Goal: Information Seeking & Learning: Learn about a topic

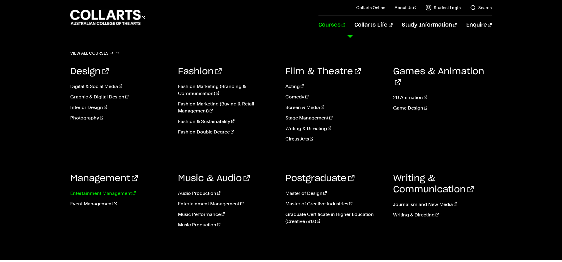
click at [94, 194] on link "Entertainment Management" at bounding box center [119, 193] width 99 height 7
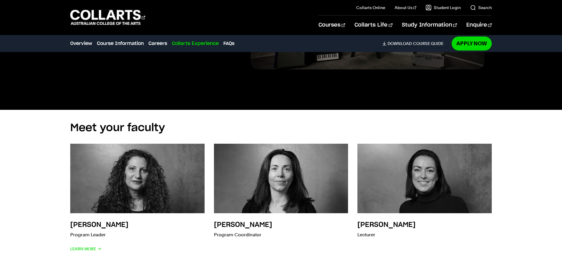
scroll to position [1803, 0]
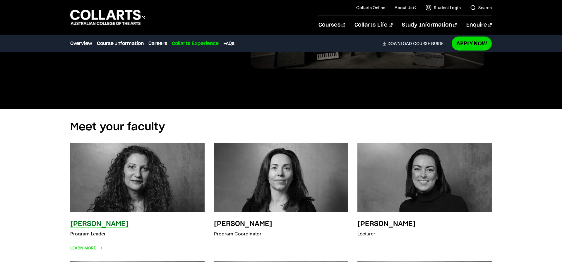
click at [175, 184] on img at bounding box center [137, 178] width 148 height 77
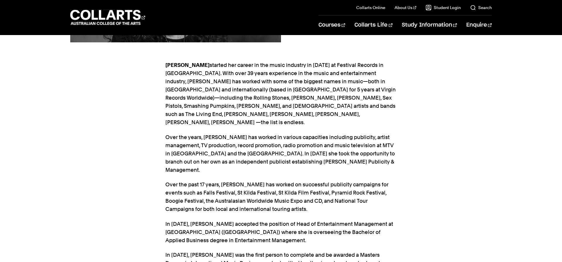
scroll to position [177, 0]
